Goal: Communication & Community: Answer question/provide support

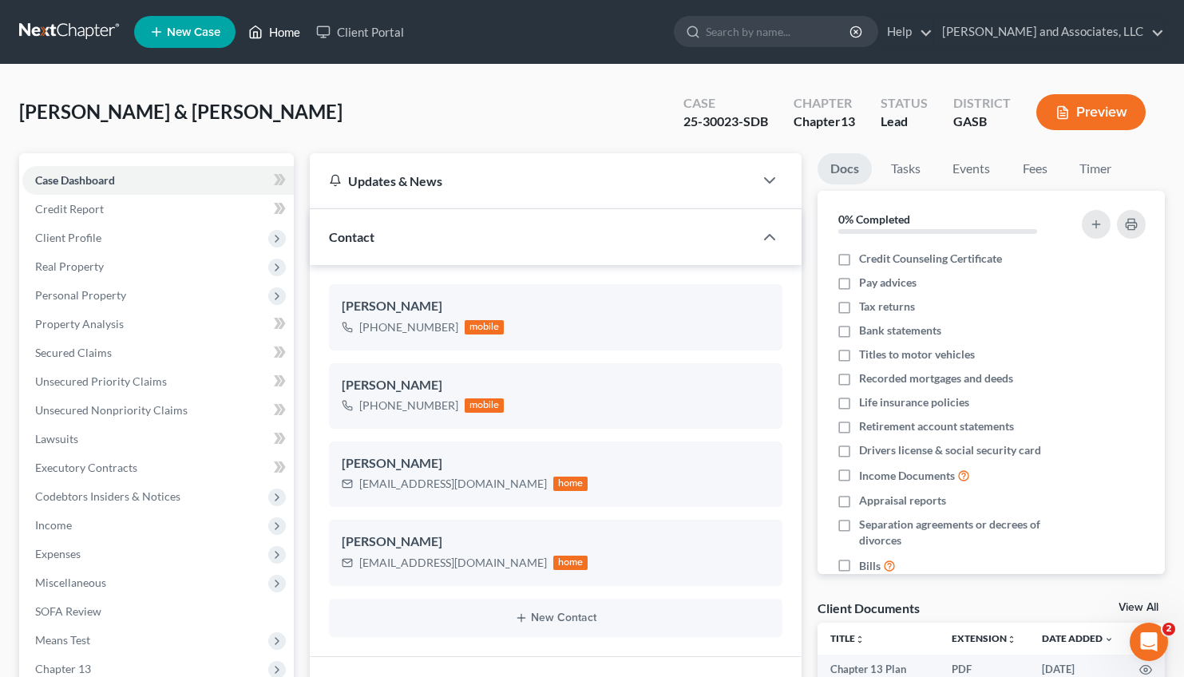
click at [280, 28] on link "Home" at bounding box center [274, 32] width 68 height 29
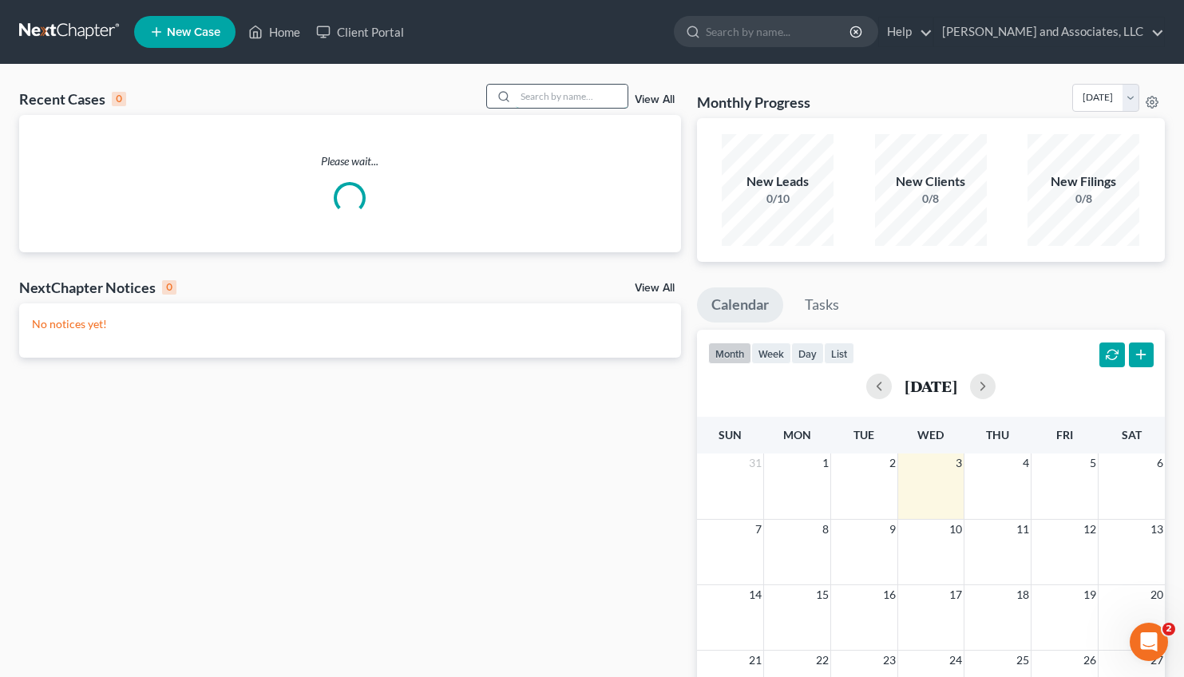
click at [516, 97] on input "search" at bounding box center [572, 96] width 112 height 23
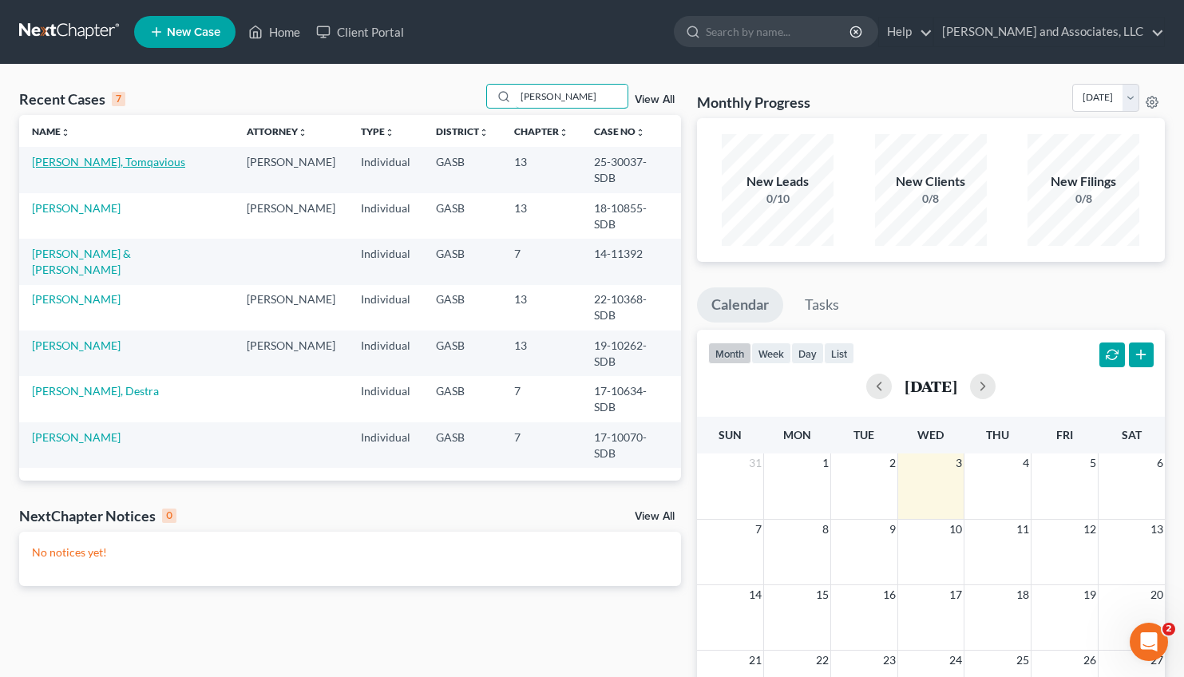
type input "[PERSON_NAME]"
click at [84, 157] on link "[PERSON_NAME], Tomqavious" at bounding box center [108, 162] width 153 height 14
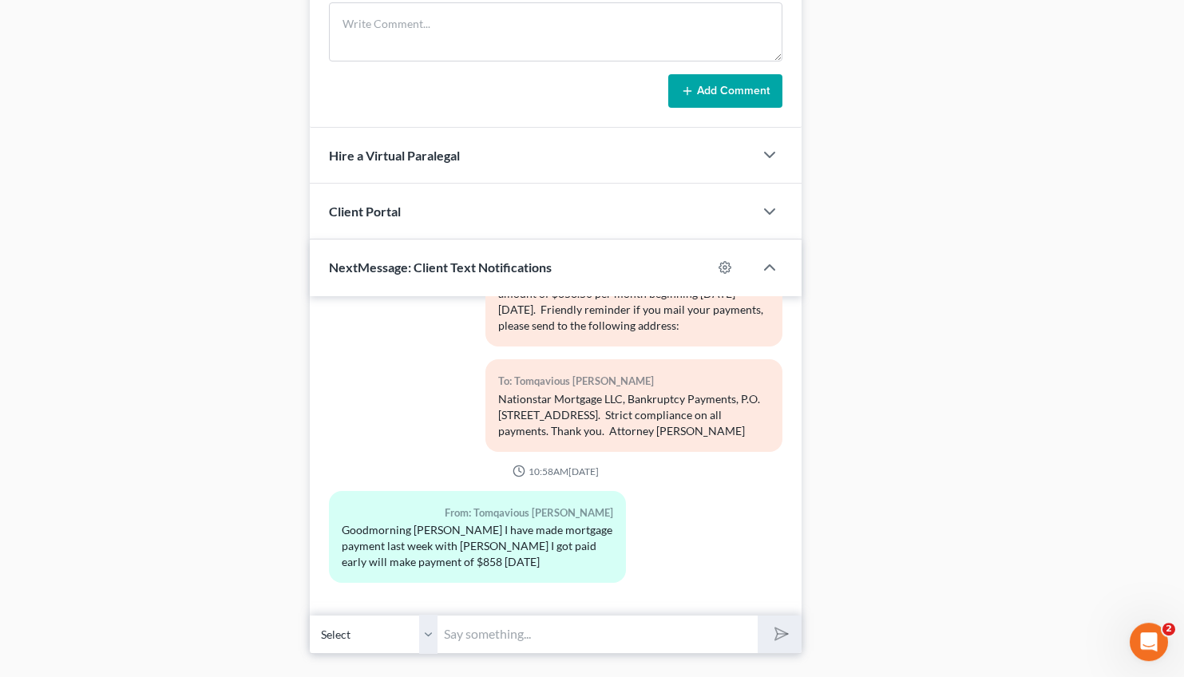
scroll to position [1013, 0]
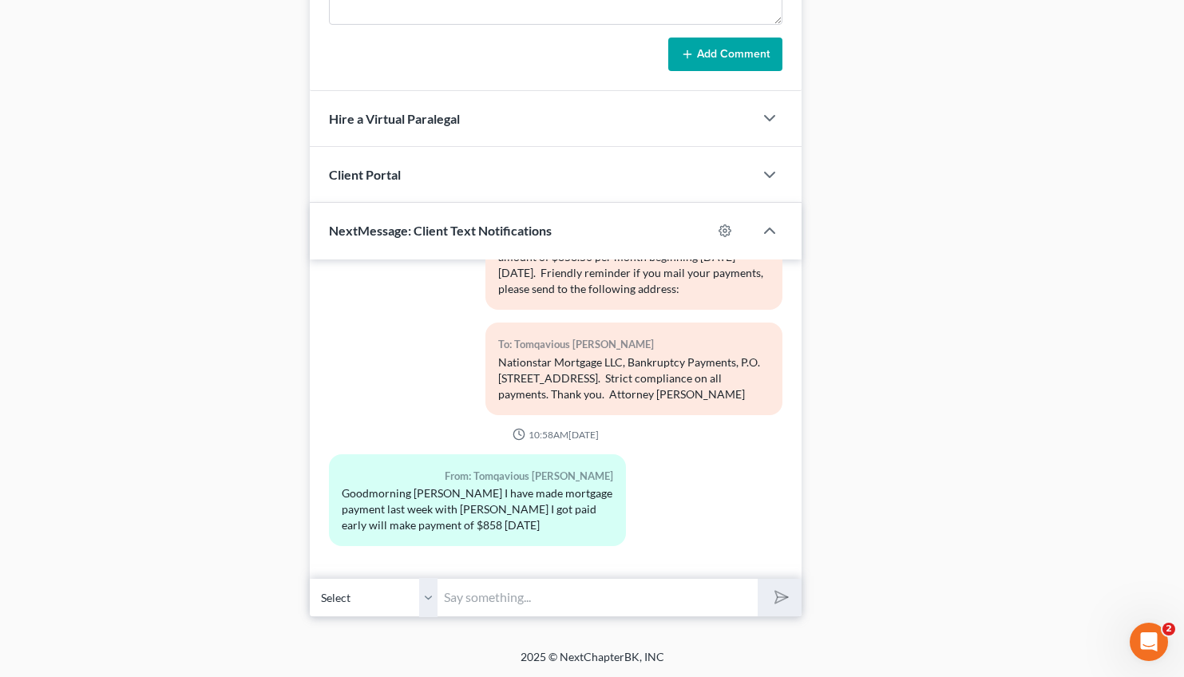
click at [472, 599] on input "text" at bounding box center [598, 597] width 320 height 39
type input "Good Afternoon, [PERSON_NAME]. The mortgage company received your [DATE] mortga…"
click at [780, 599] on icon "submit" at bounding box center [778, 597] width 22 height 22
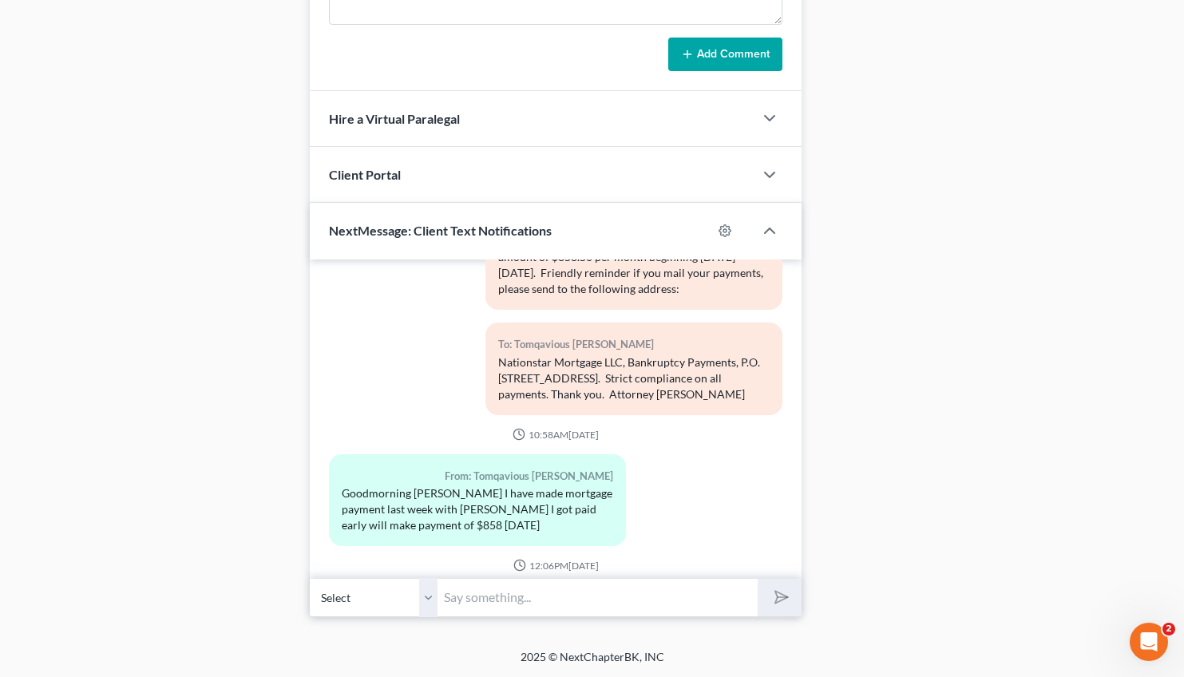
click at [600, 596] on input "text" at bounding box center [598, 597] width 320 height 39
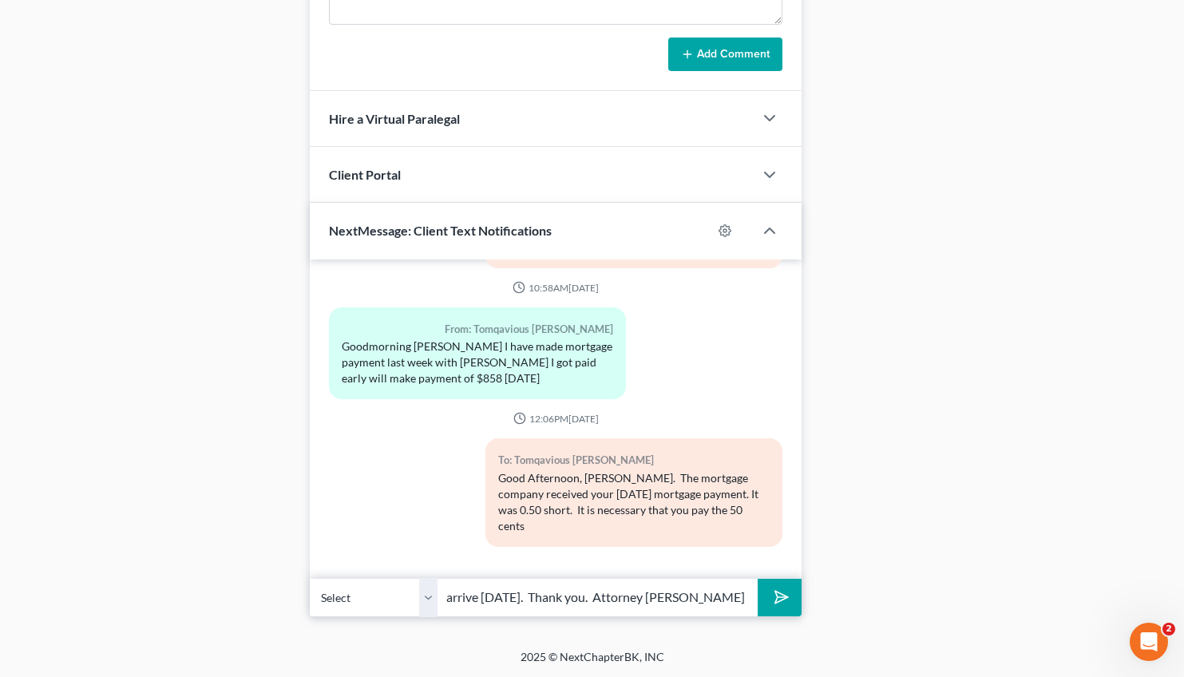
scroll to position [0, 362]
type input "ASAP to be in compliance with the consent order. It needs to arrive [DATE]. Tha…"
click at [772, 609] on button "submit" at bounding box center [780, 598] width 44 height 38
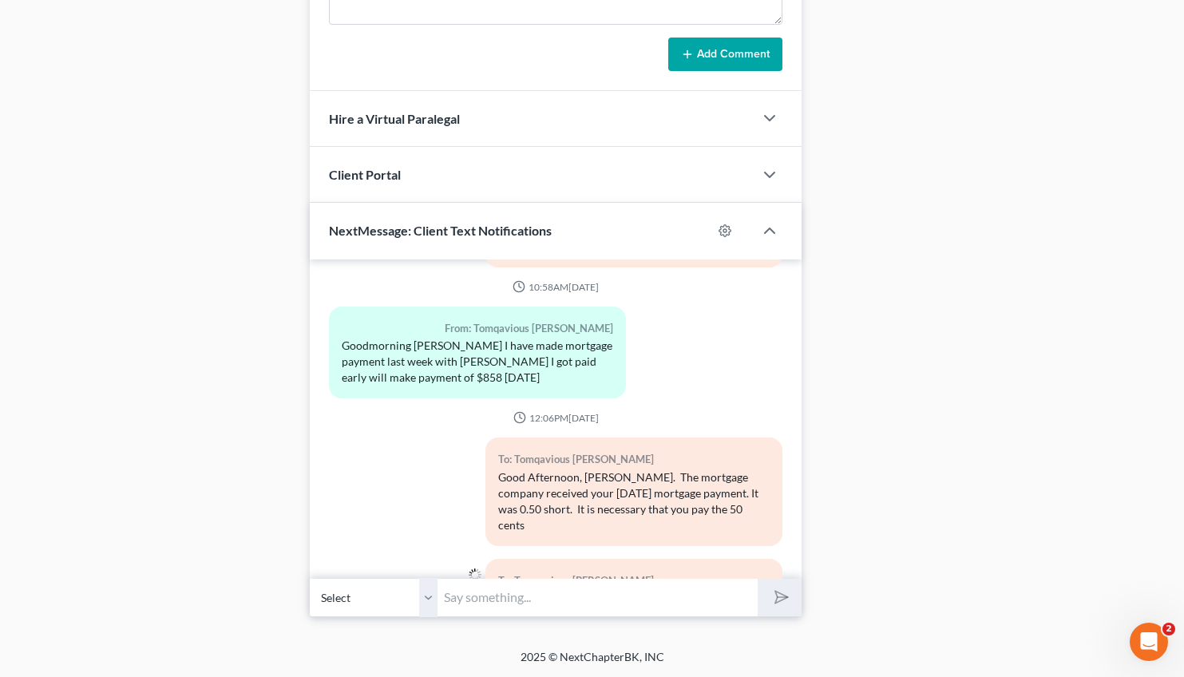
scroll to position [9158, 0]
